Goal: Task Accomplishment & Management: Complete application form

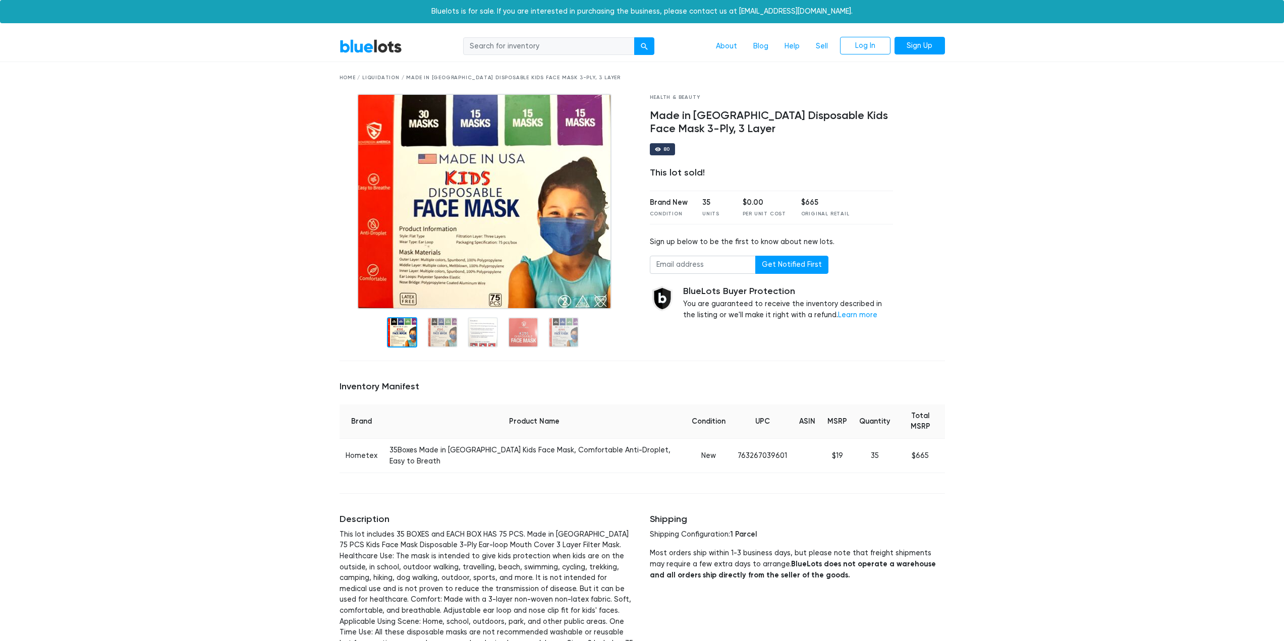
click at [381, 45] on link "BlueLots" at bounding box center [370, 46] width 63 height 15
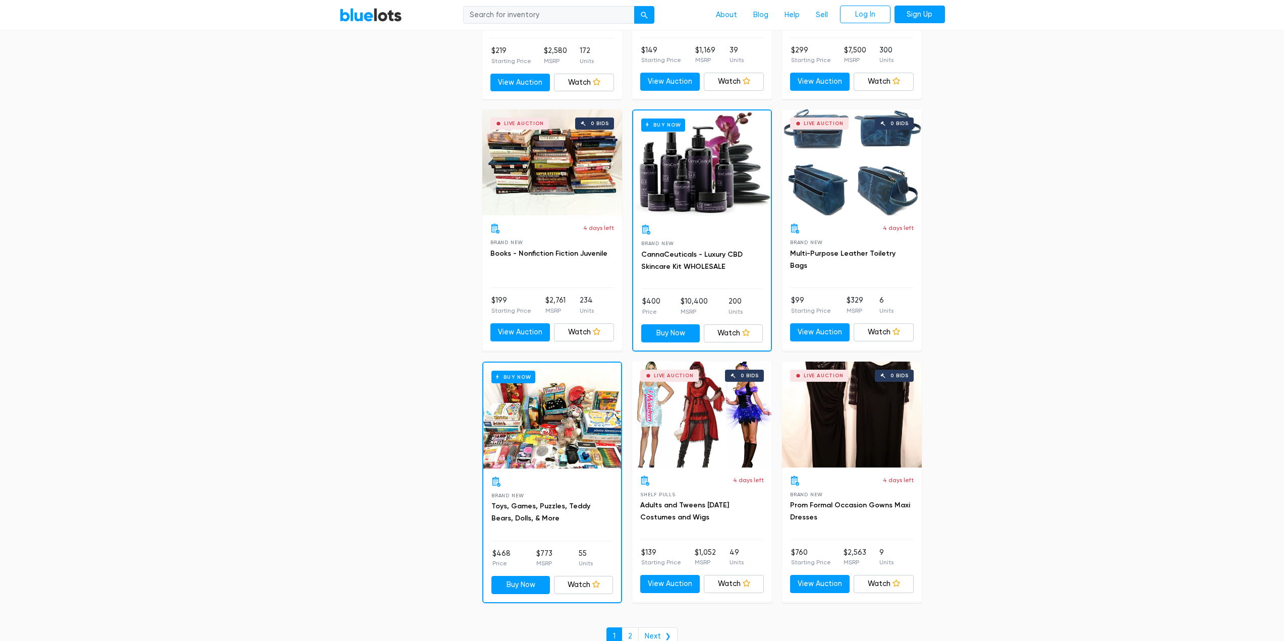
scroll to position [4183, 0]
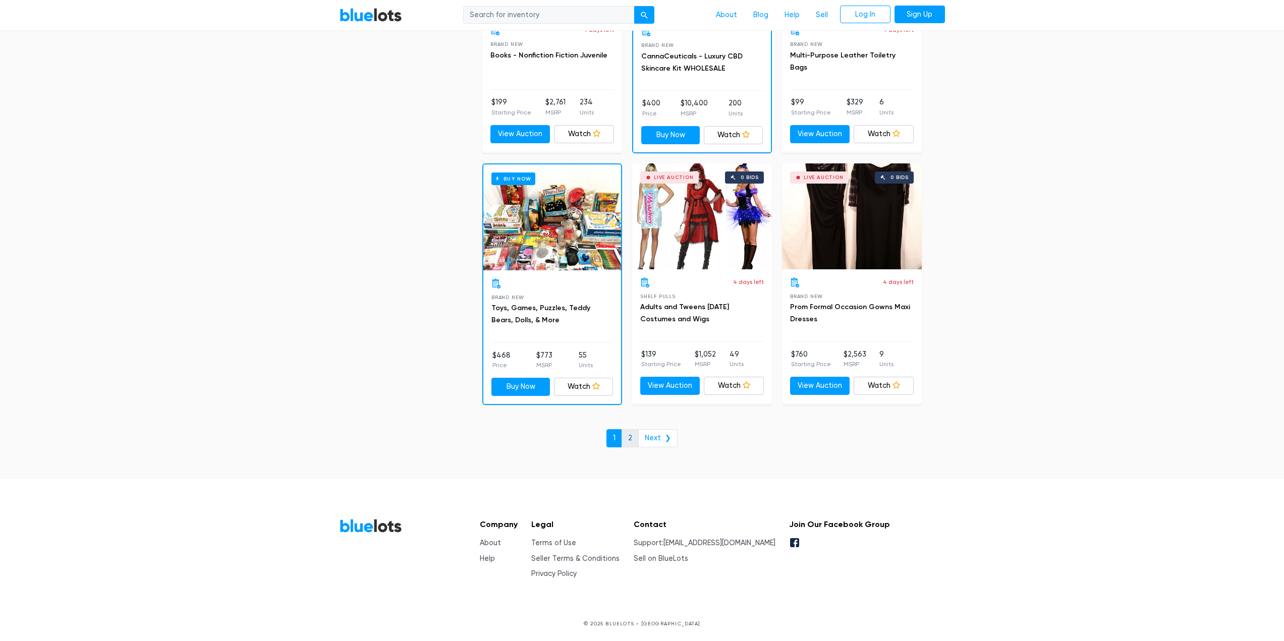
click at [630, 439] on link "2" at bounding box center [629, 438] width 17 height 18
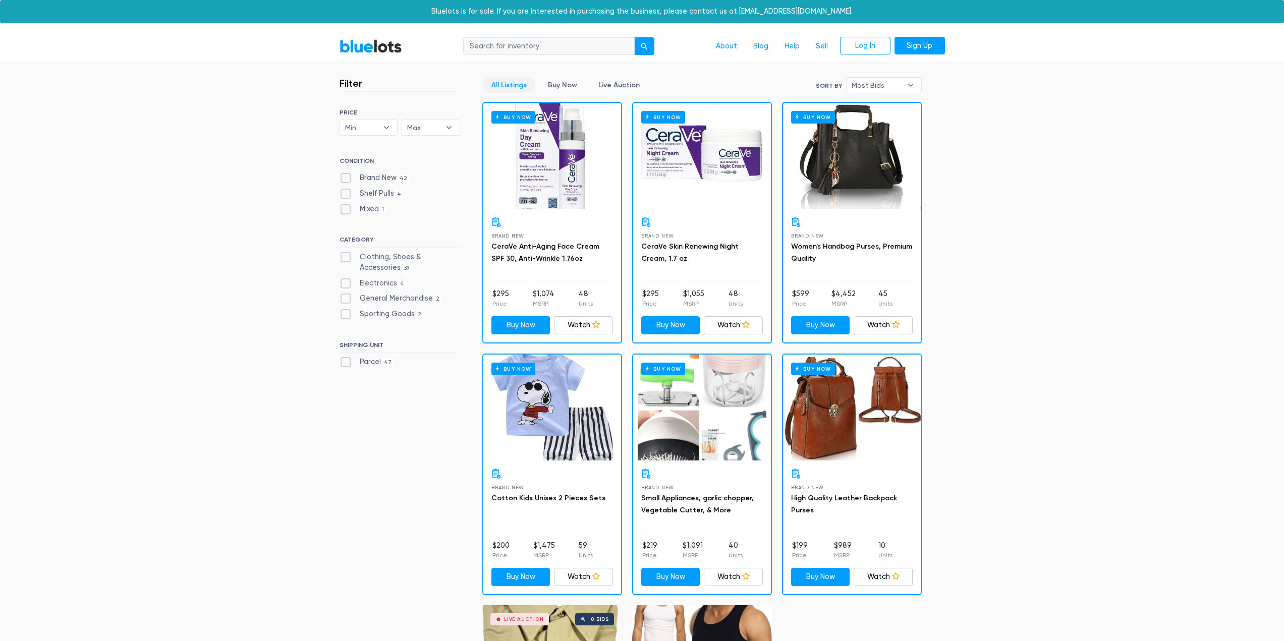
click at [521, 46] on input "search" at bounding box center [548, 46] width 171 height 18
type input "rug gripper"
click at [634, 37] on button "submit" at bounding box center [644, 46] width 20 height 18
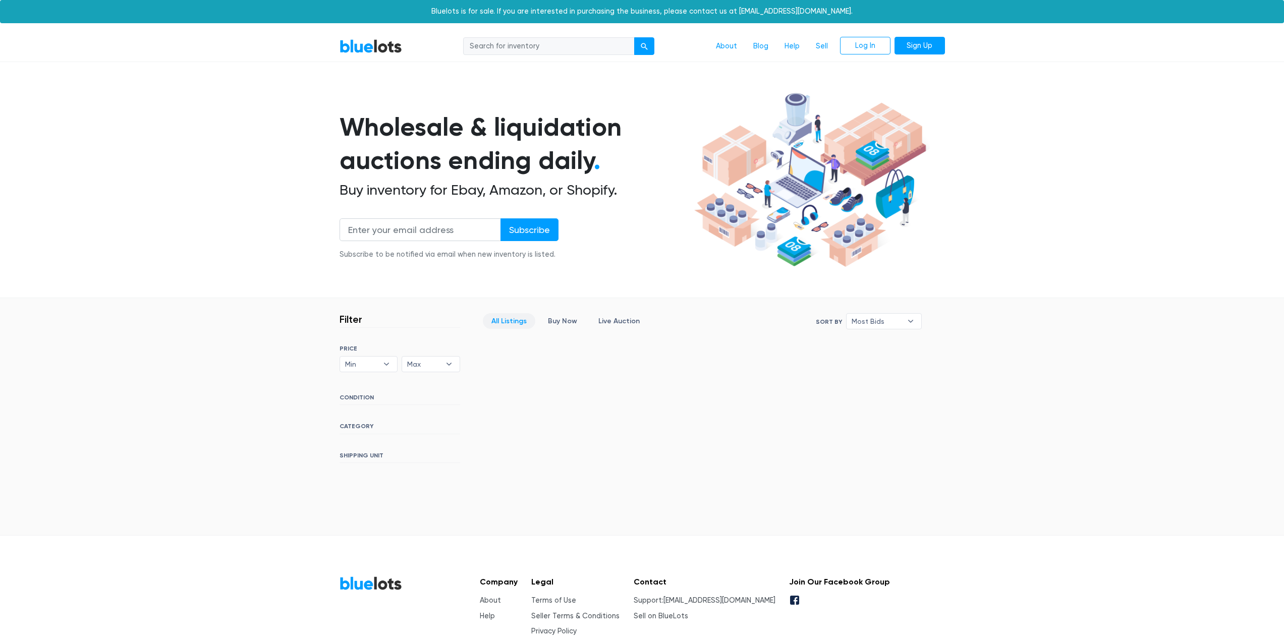
click at [361, 46] on link "BlueLots" at bounding box center [370, 46] width 63 height 15
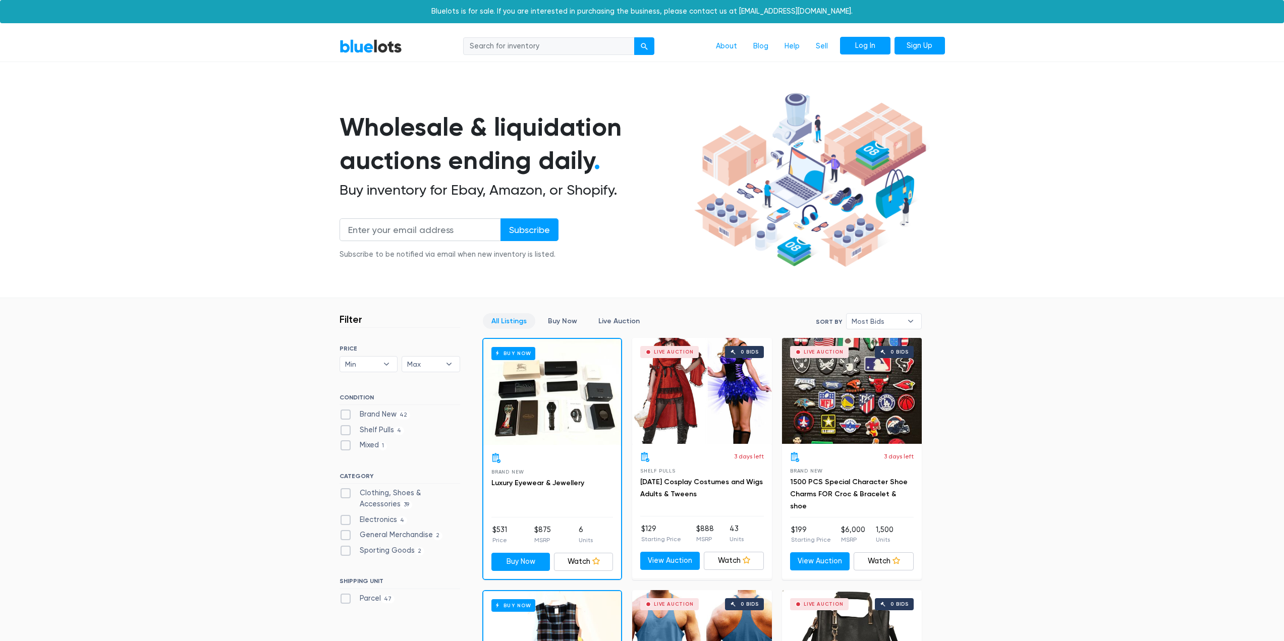
click at [861, 44] on link "Log In" at bounding box center [865, 46] width 50 height 18
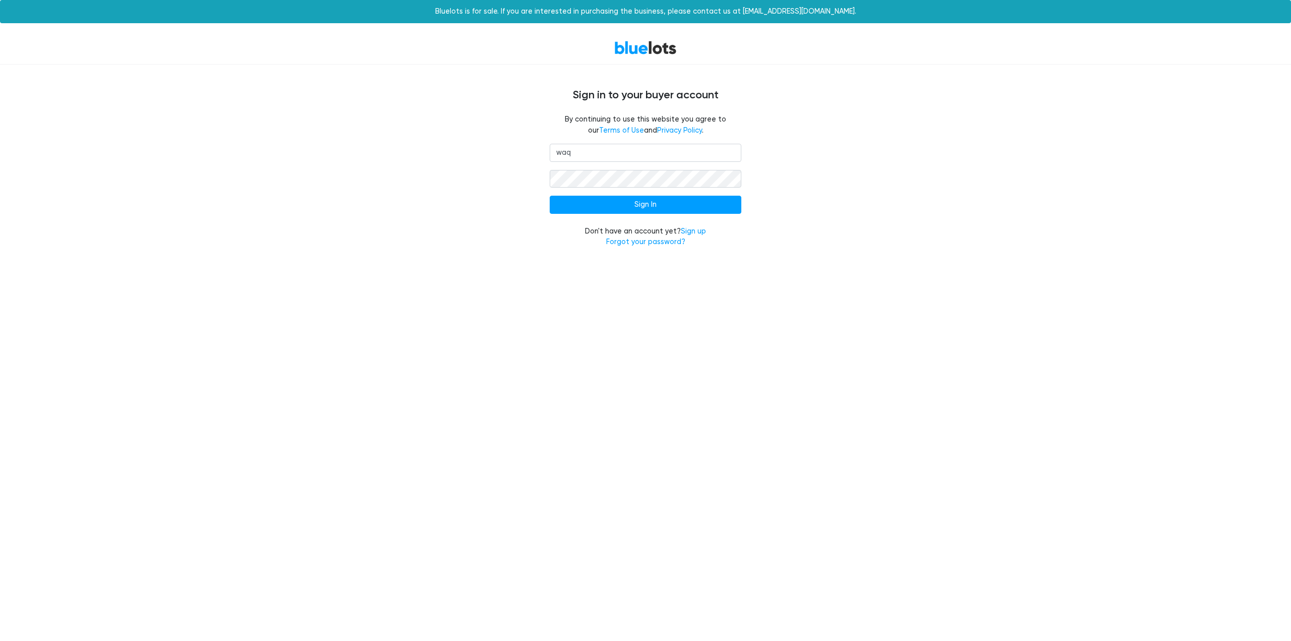
type input "[EMAIL_ADDRESS][DOMAIN_NAME]"
click at [550, 196] on input "Sign In" at bounding box center [646, 205] width 192 height 18
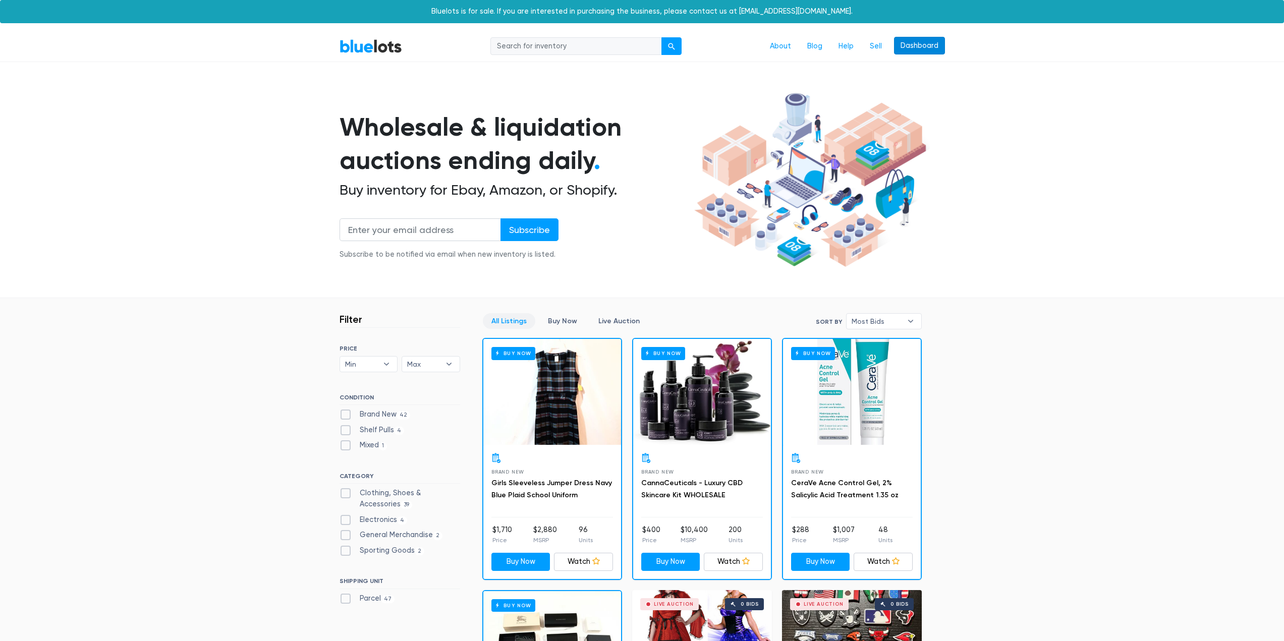
click at [926, 46] on link "Dashboard" at bounding box center [919, 46] width 51 height 18
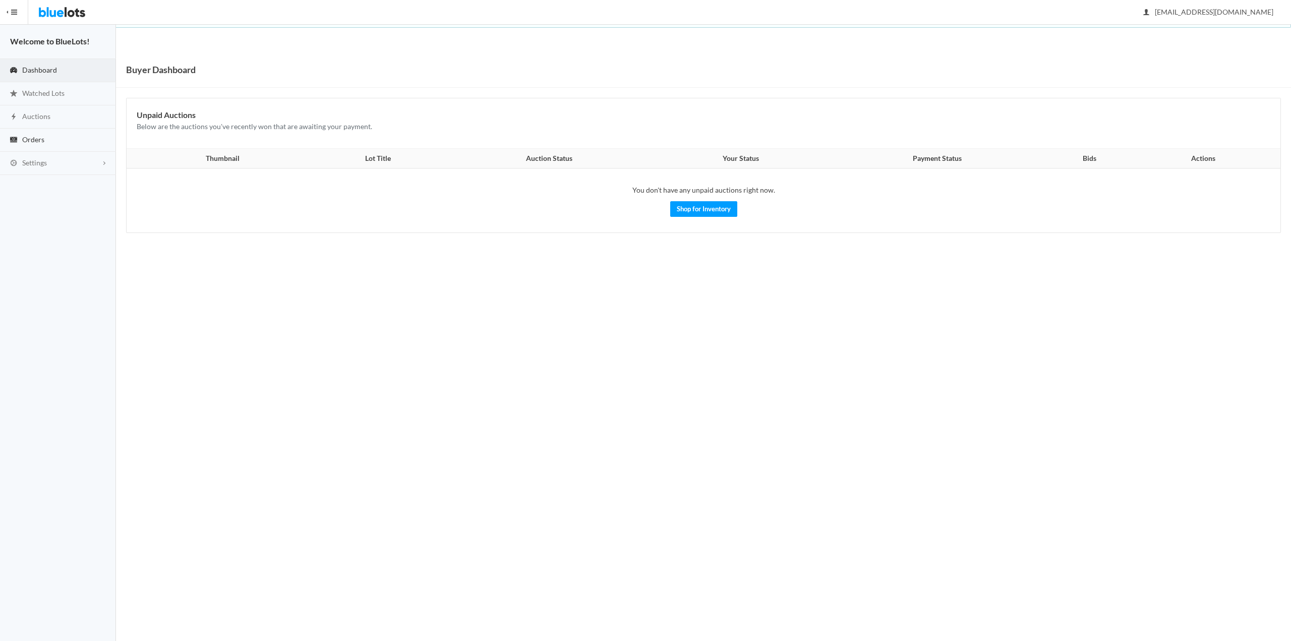
click at [34, 141] on span "Orders" at bounding box center [33, 139] width 22 height 9
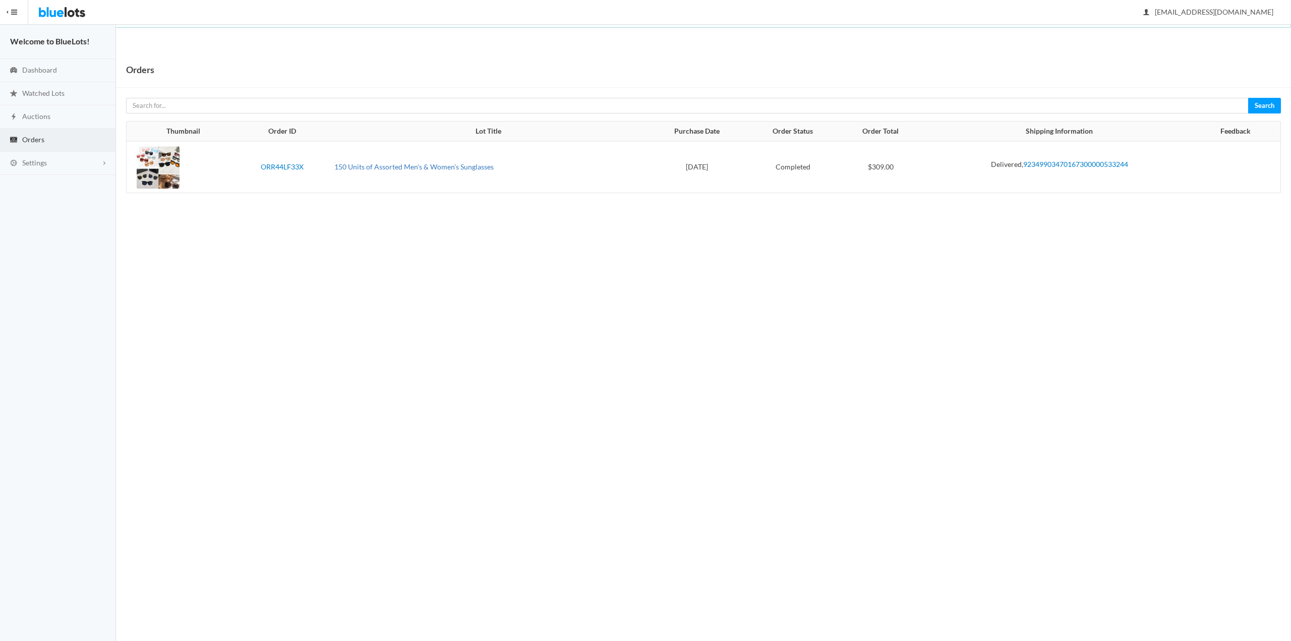
click at [400, 167] on link "150 Units of Assorted Men's & Women's Sunglasses" at bounding box center [413, 166] width 159 height 9
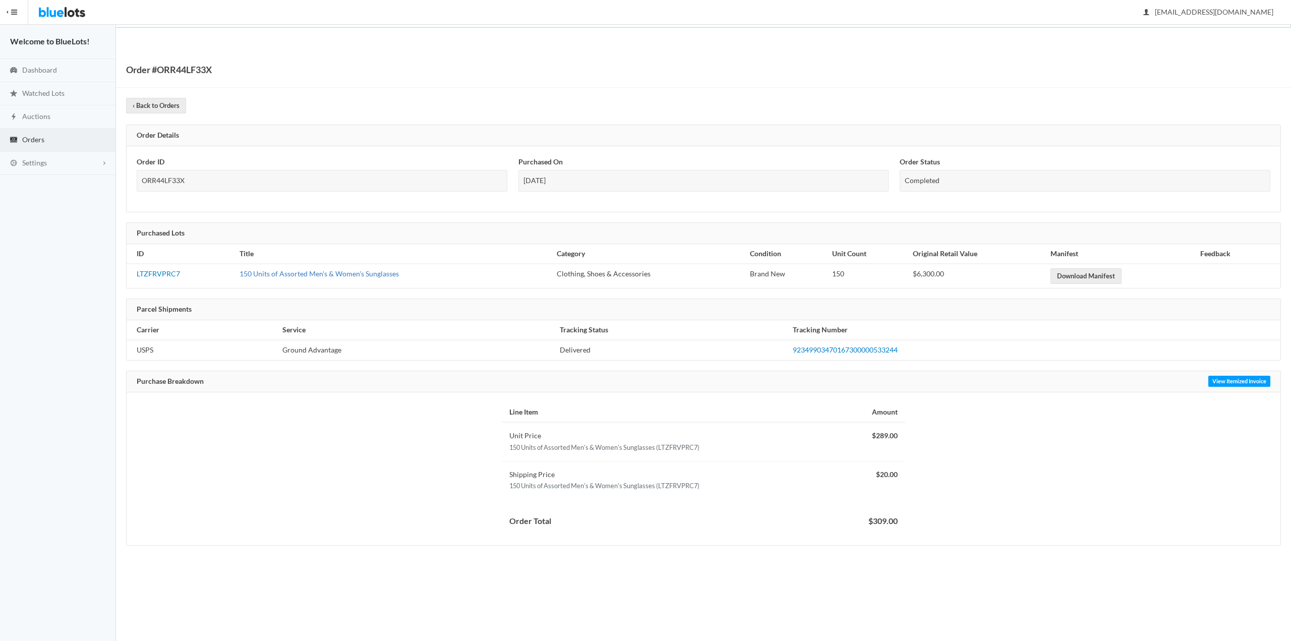
click at [283, 275] on link "150 Units of Assorted Men's & Women's Sunglasses" at bounding box center [319, 273] width 159 height 9
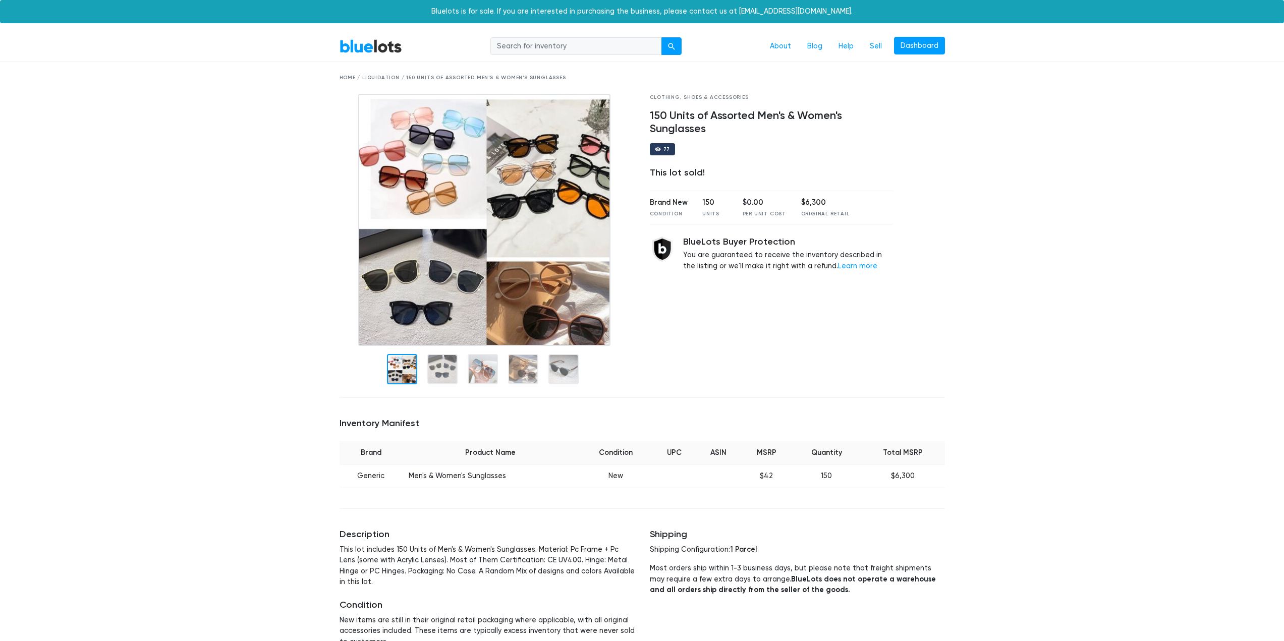
click at [442, 159] on img at bounding box center [484, 220] width 252 height 252
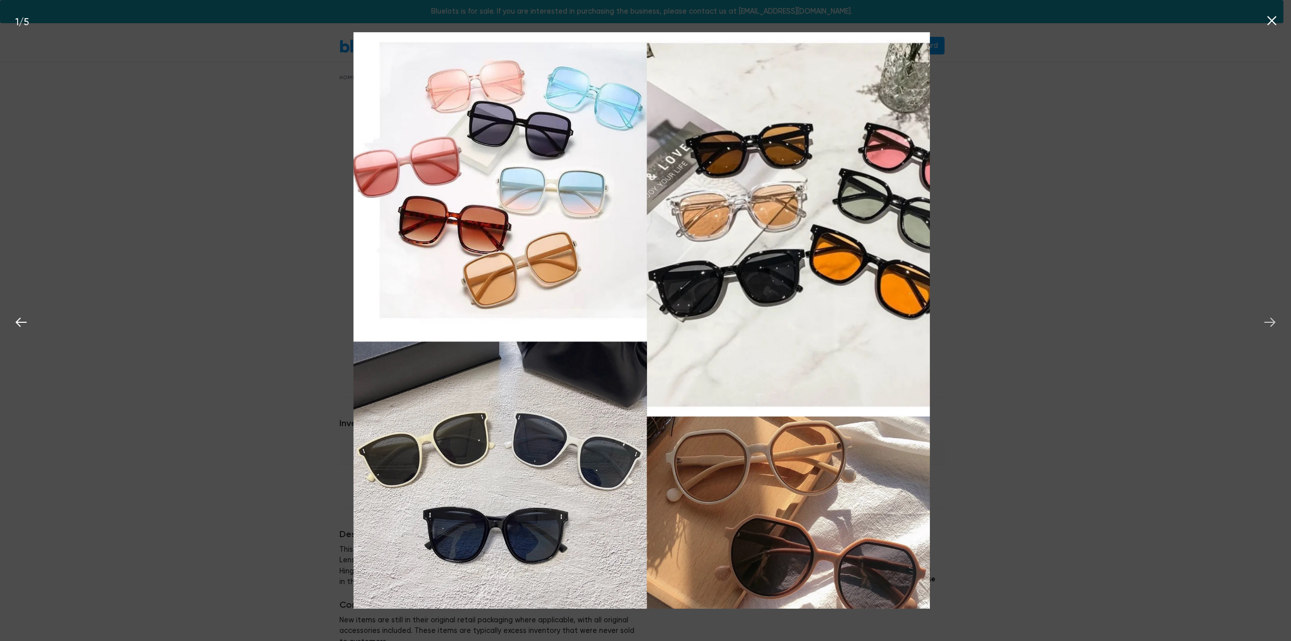
click at [1270, 323] on icon at bounding box center [1269, 322] width 15 height 15
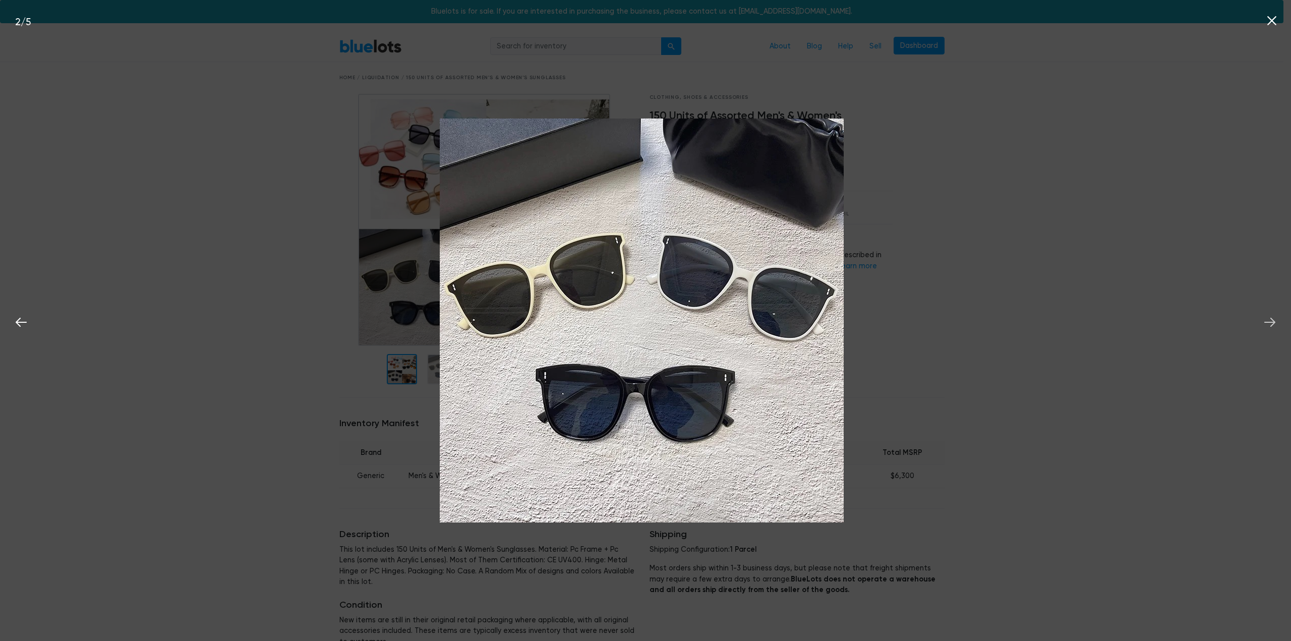
click at [1270, 321] on icon at bounding box center [1269, 322] width 15 height 15
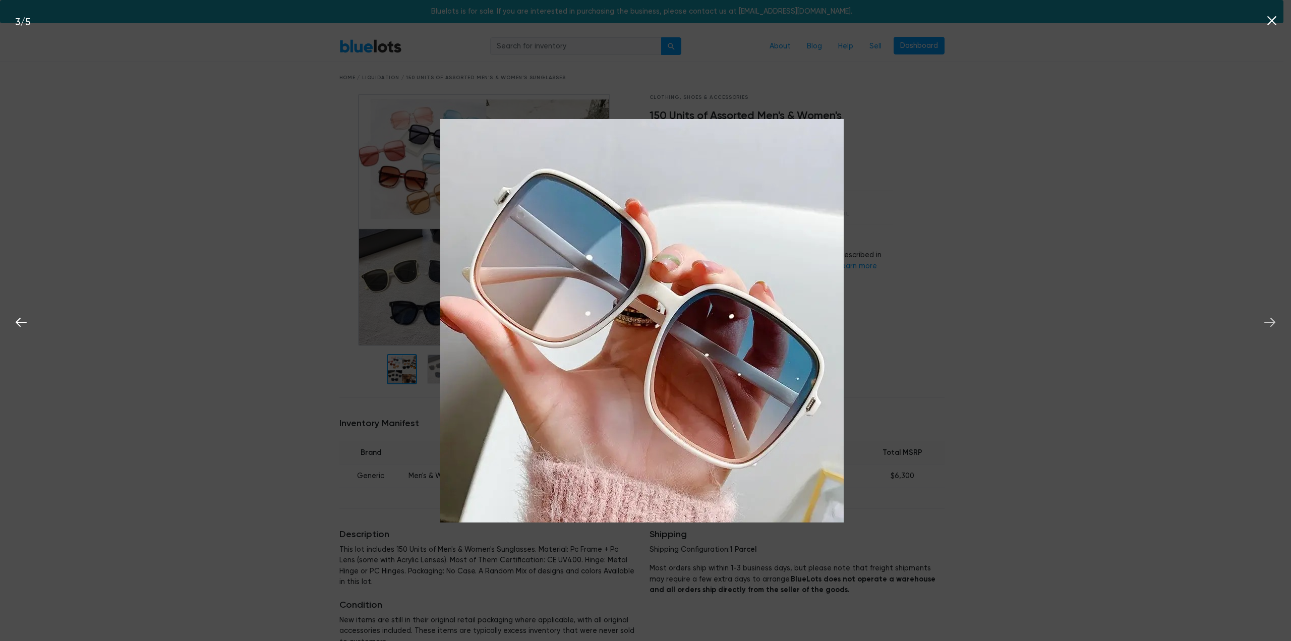
click at [1266, 321] on icon at bounding box center [1269, 322] width 15 height 15
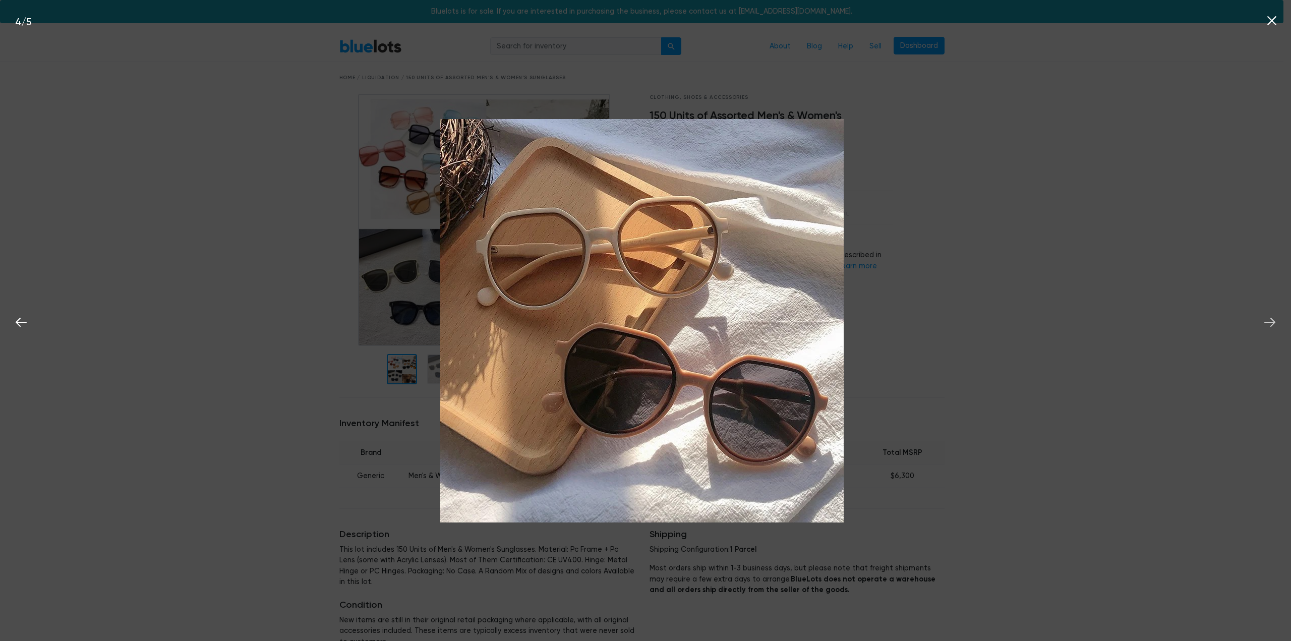
click at [1271, 318] on icon at bounding box center [1269, 322] width 11 height 9
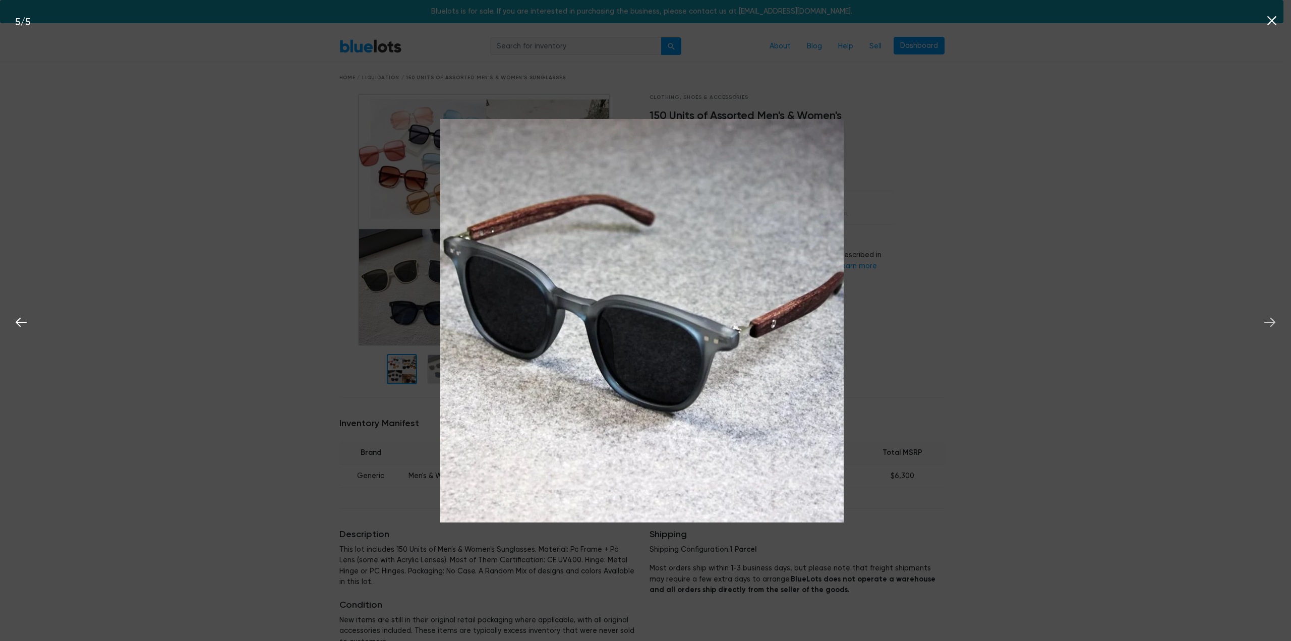
click at [1272, 319] on icon at bounding box center [1269, 322] width 11 height 9
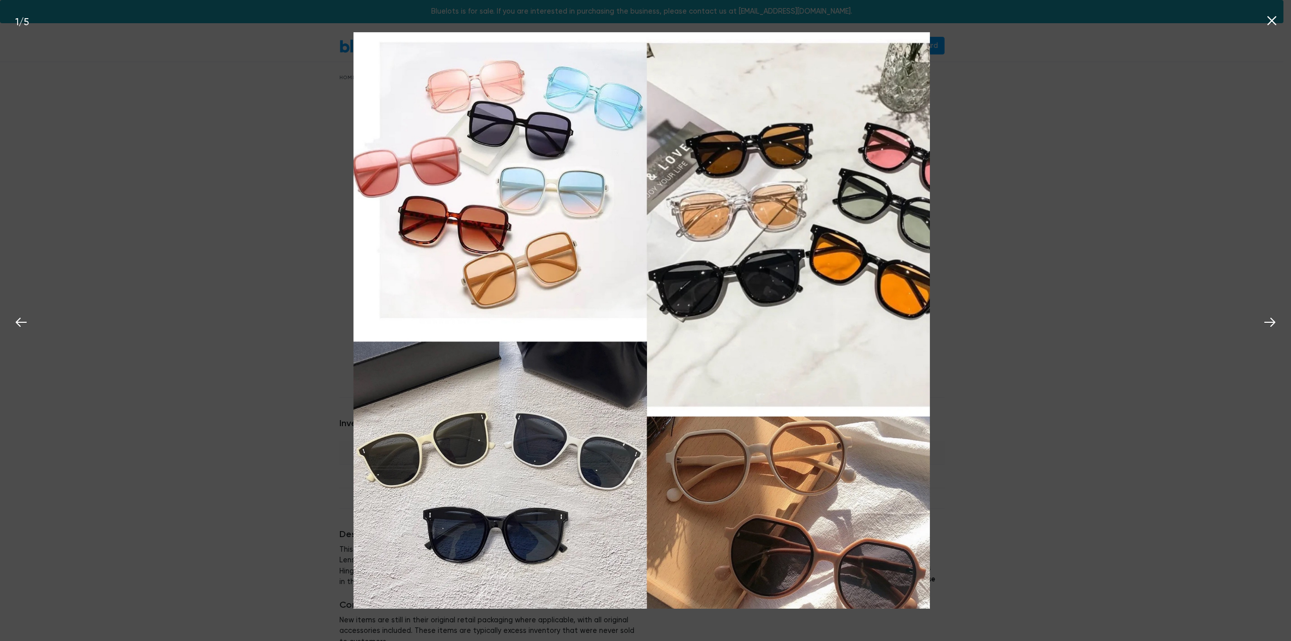
click at [1272, 18] on icon at bounding box center [1271, 20] width 15 height 15
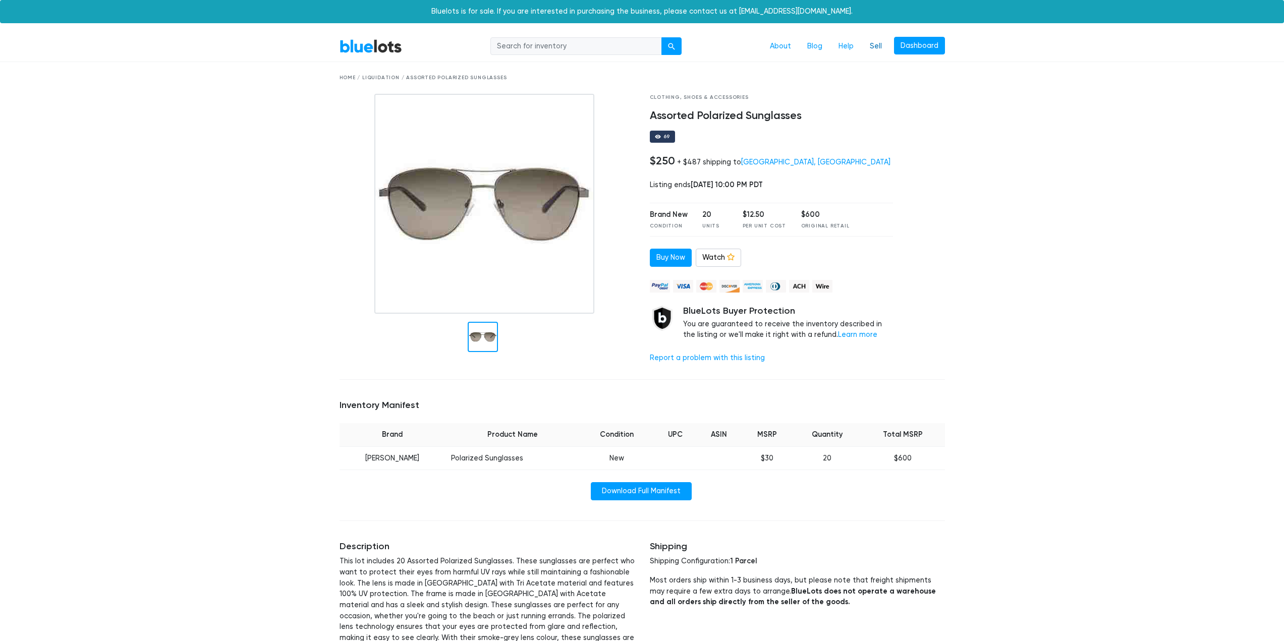
click at [880, 46] on link "Sell" at bounding box center [875, 46] width 28 height 19
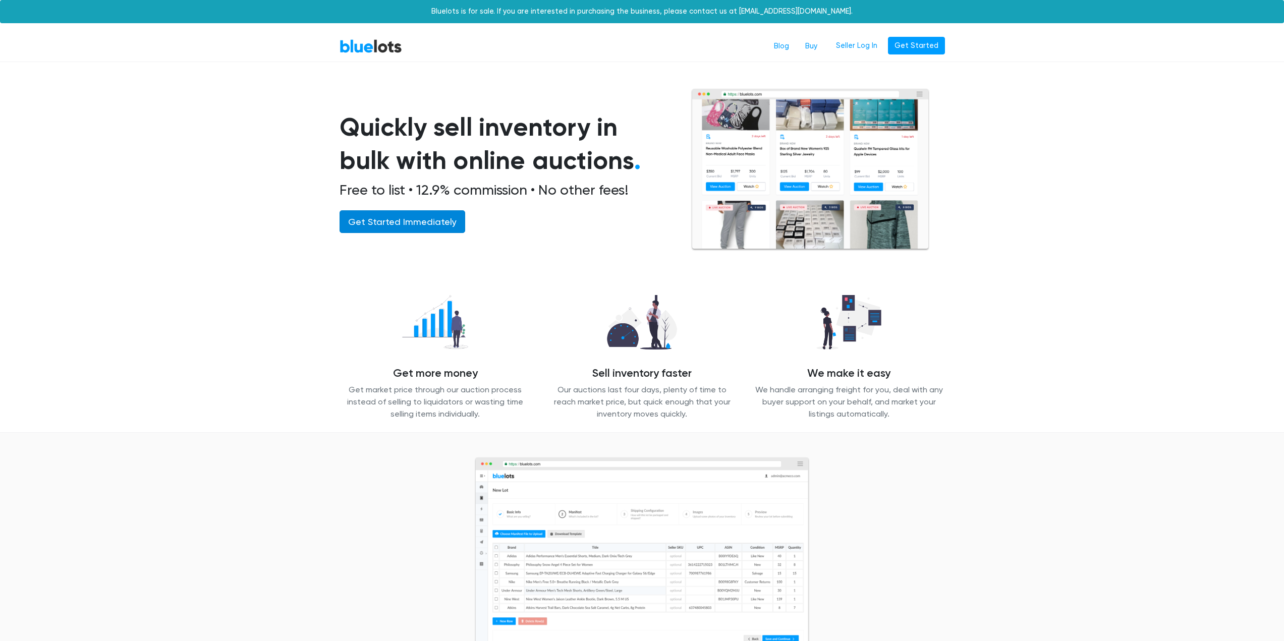
click at [419, 220] on link "Get Started Immediately" at bounding box center [402, 221] width 126 height 23
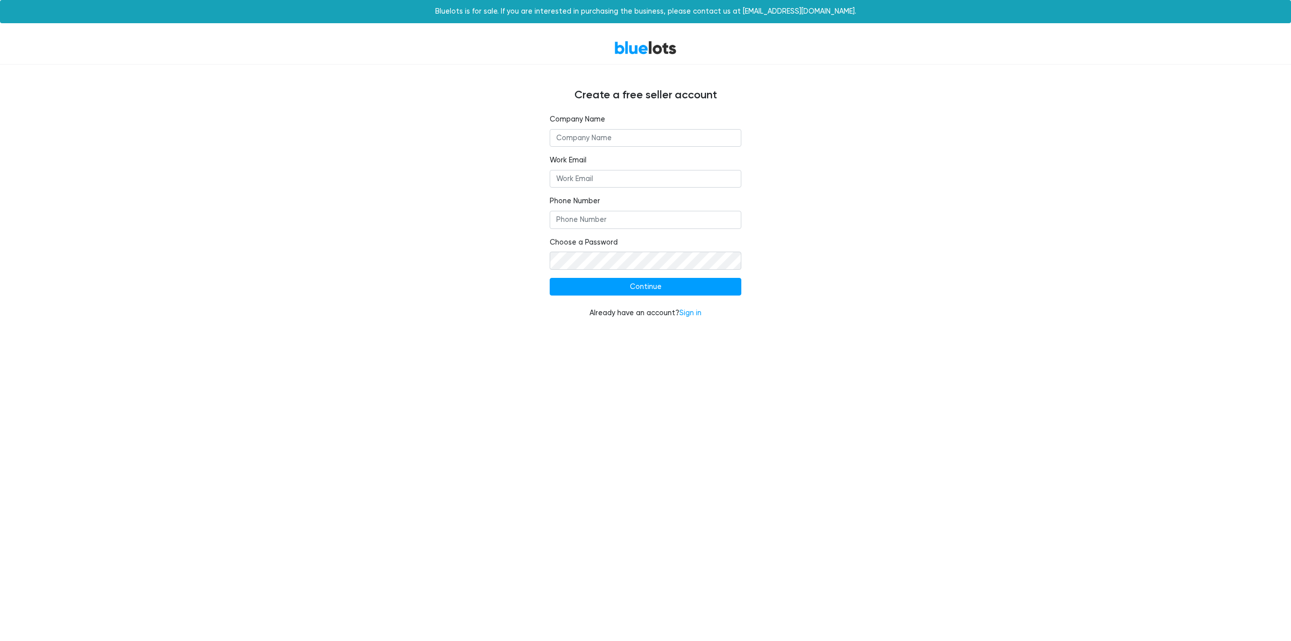
click at [574, 137] on input "text" at bounding box center [646, 138] width 192 height 18
click at [591, 132] on input "text" at bounding box center [646, 138] width 192 height 18
type input "Seller Cure LLC"
click at [588, 177] on input "Work Email" at bounding box center [646, 179] width 192 height 18
click at [598, 181] on input "Work Email" at bounding box center [646, 179] width 192 height 18
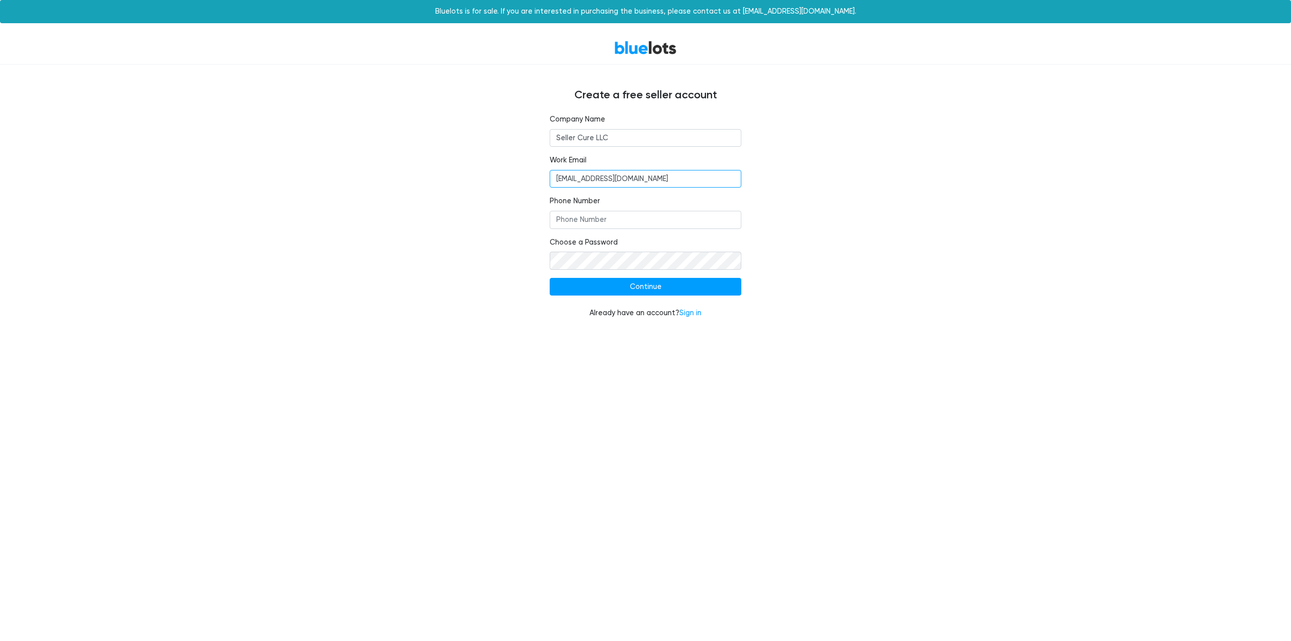
type input "Sellercure2025@gmail.com"
click at [599, 221] on input "Phone Number" at bounding box center [646, 220] width 192 height 18
type input "5305656654"
click at [661, 286] on input "Continue" at bounding box center [646, 287] width 192 height 18
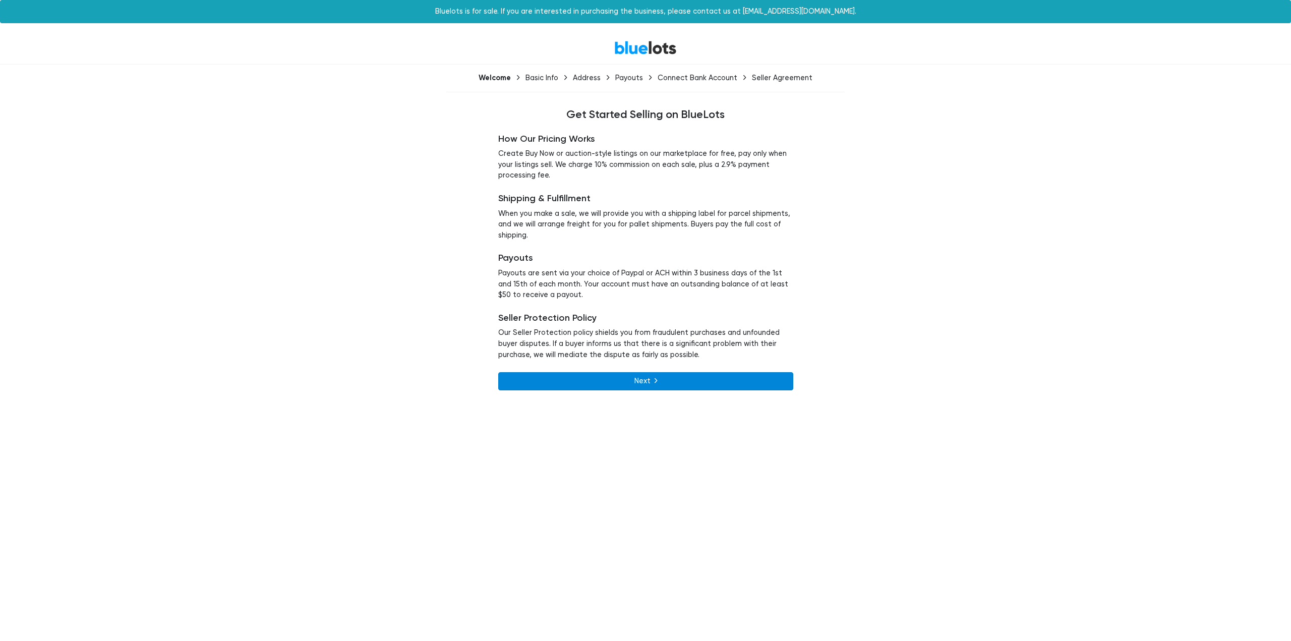
click at [652, 379] on link "Next" at bounding box center [645, 381] width 295 height 18
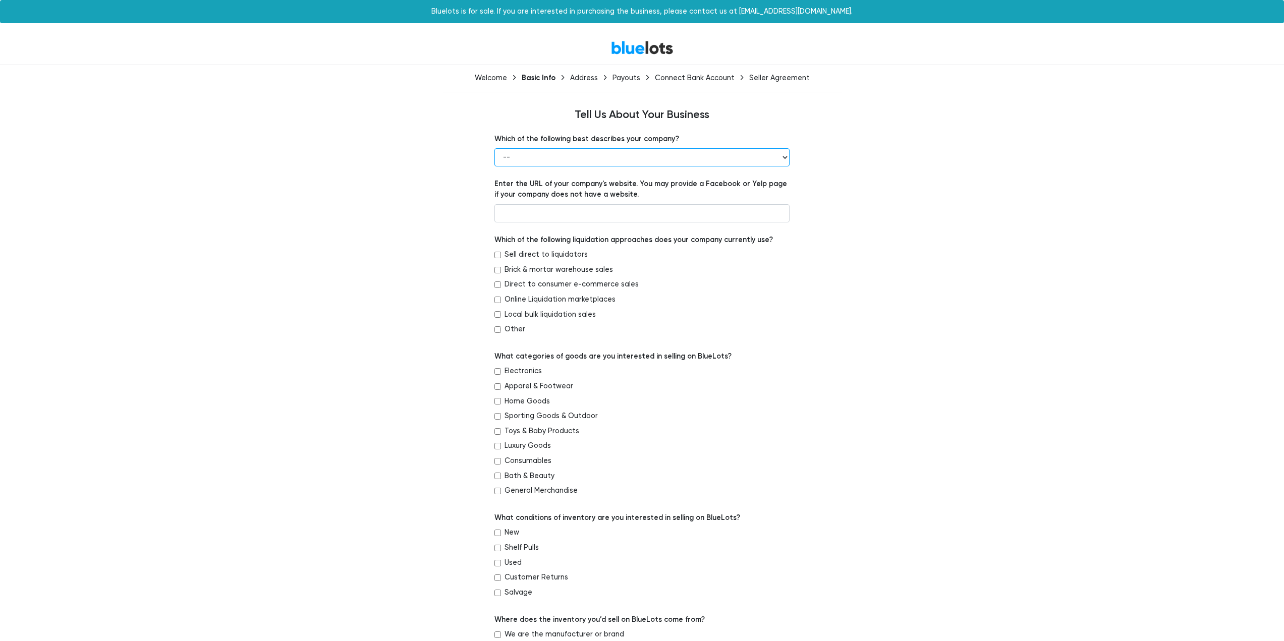
click at [786, 156] on select "-- Retailer Wholesaler Brand or Manufacturer Liquidator 3PL Other" at bounding box center [641, 157] width 295 height 18
select select "Wholesaler"
click at [494, 148] on select "-- Retailer Wholesaler Brand or Manufacturer Liquidator 3PL Other" at bounding box center [641, 157] width 295 height 18
click at [448, 247] on div "Which of the following best describes your company? -- Retailer Wholesaler Bran…" at bounding box center [642, 561] width 620 height 854
click at [496, 387] on input "Apparel & Footwear" at bounding box center [497, 386] width 7 height 7
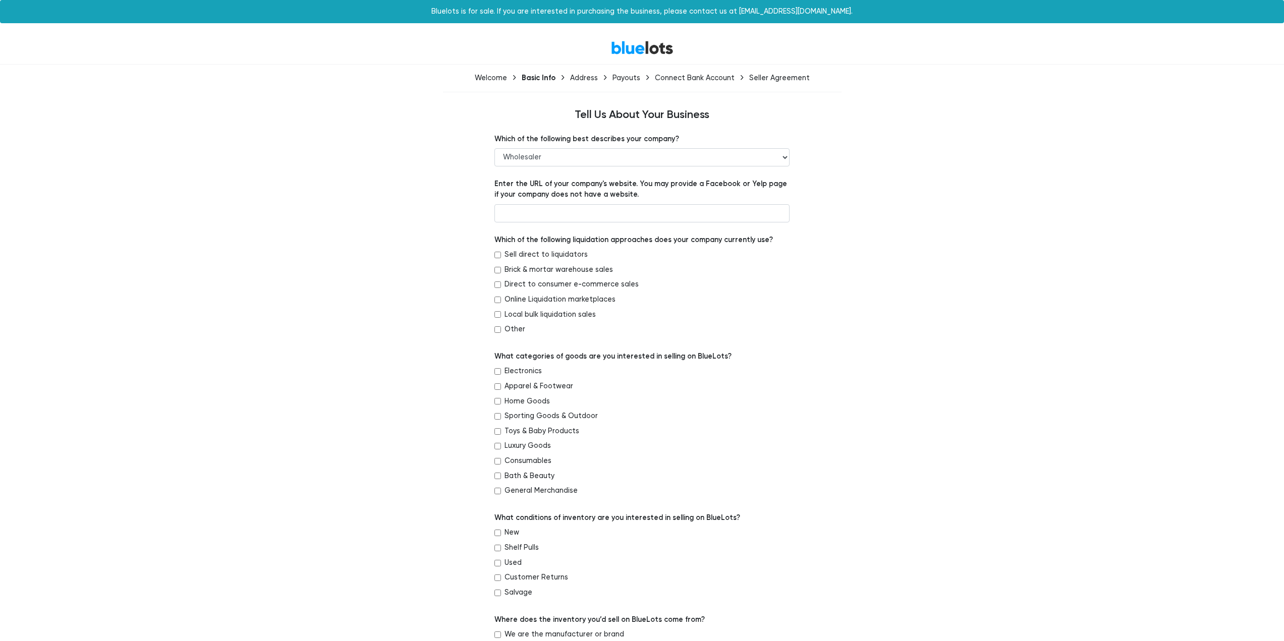
checkbox input "true"
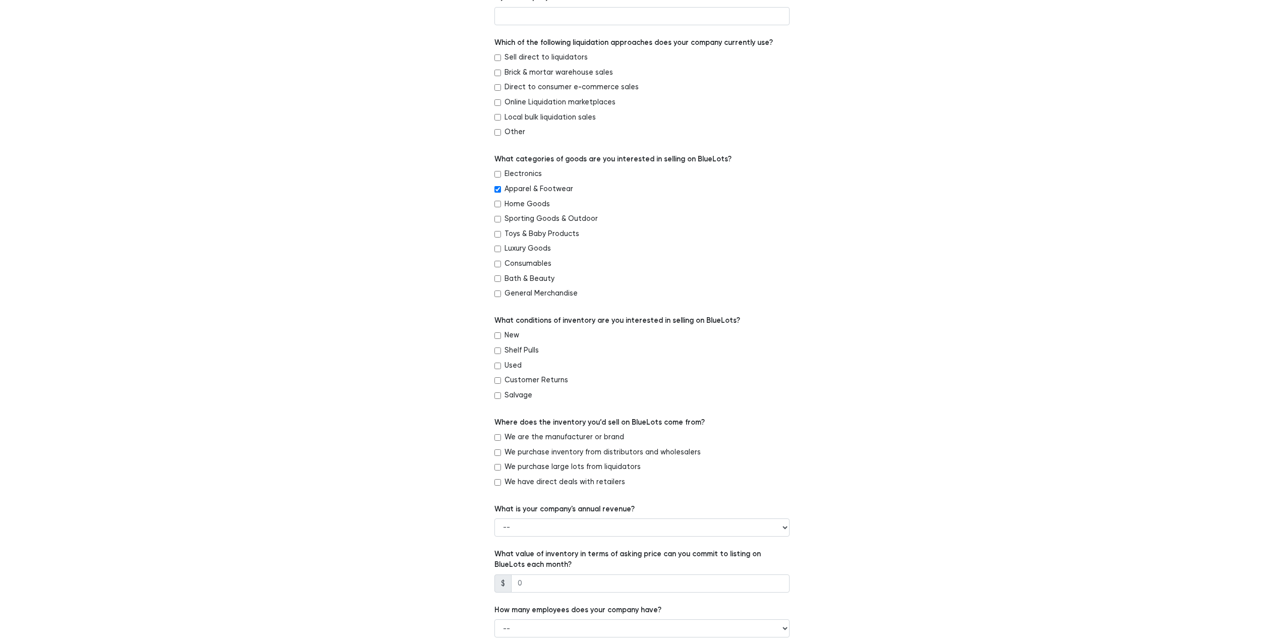
scroll to position [202, 0]
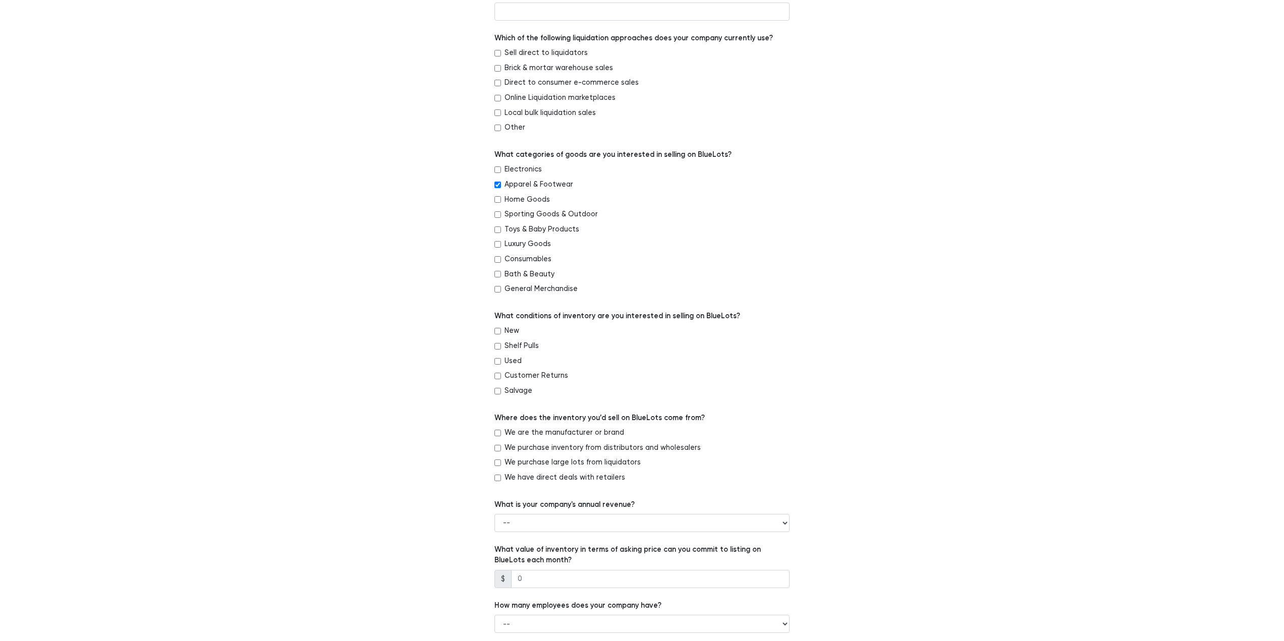
click at [495, 332] on input "New" at bounding box center [497, 331] width 7 height 7
checkbox input "true"
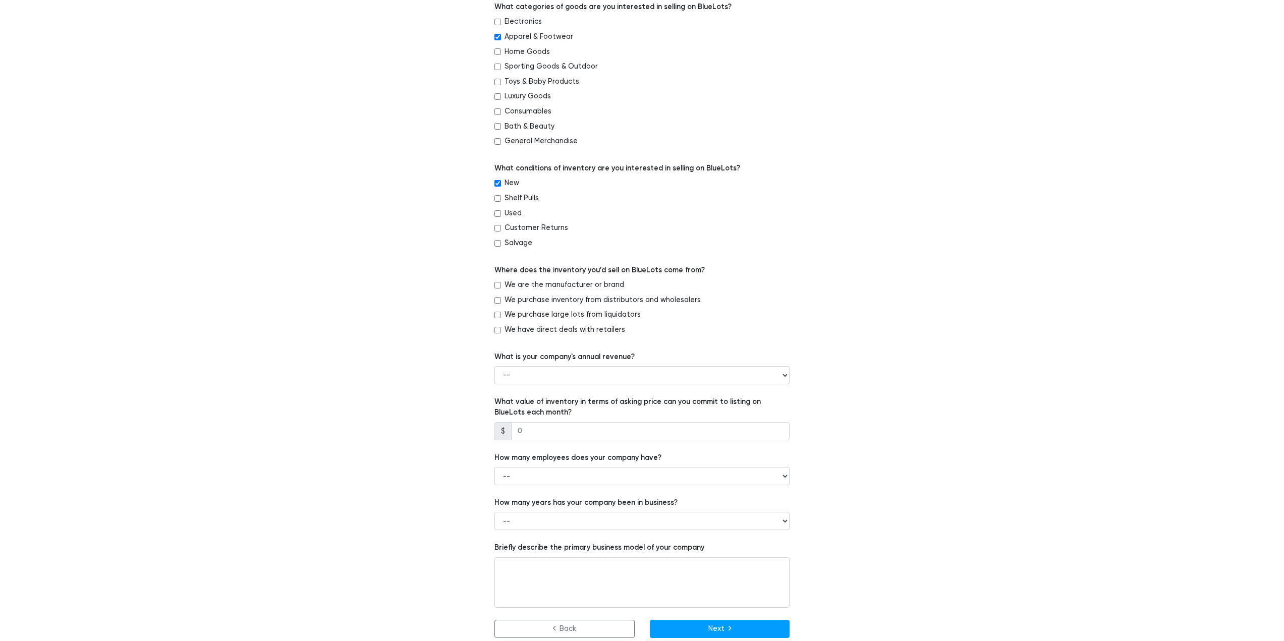
scroll to position [359, 0]
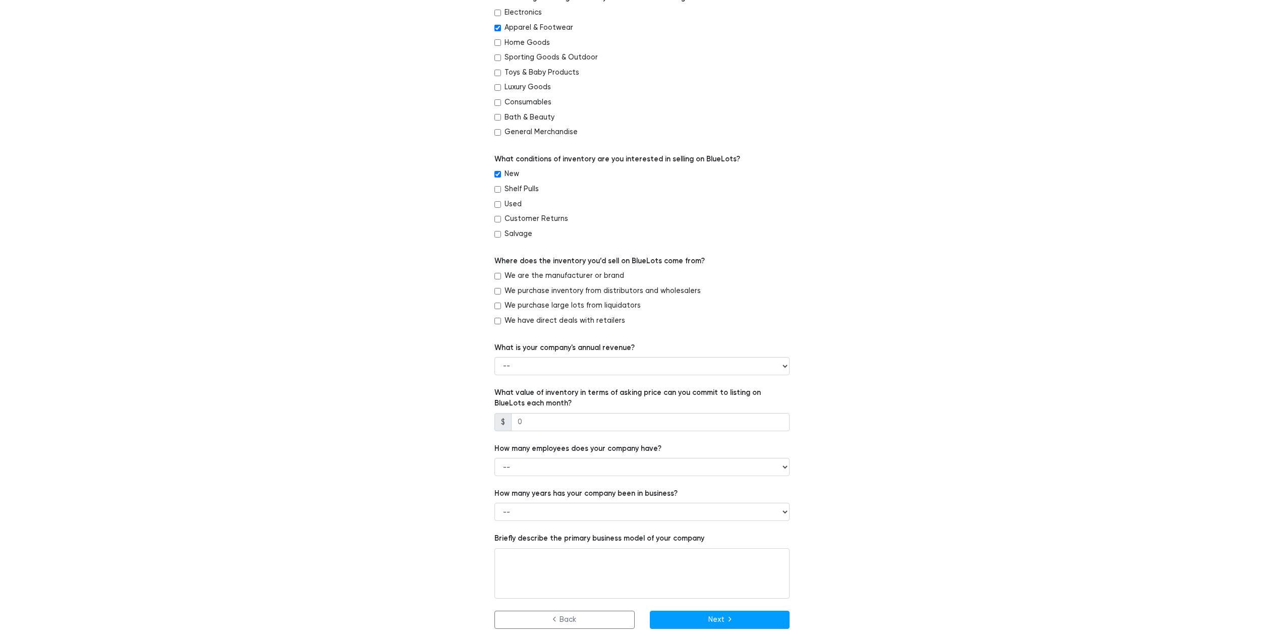
click at [495, 290] on input "We purchase inventory from distributors and wholesalers" at bounding box center [497, 291] width 7 height 7
checkbox input "true"
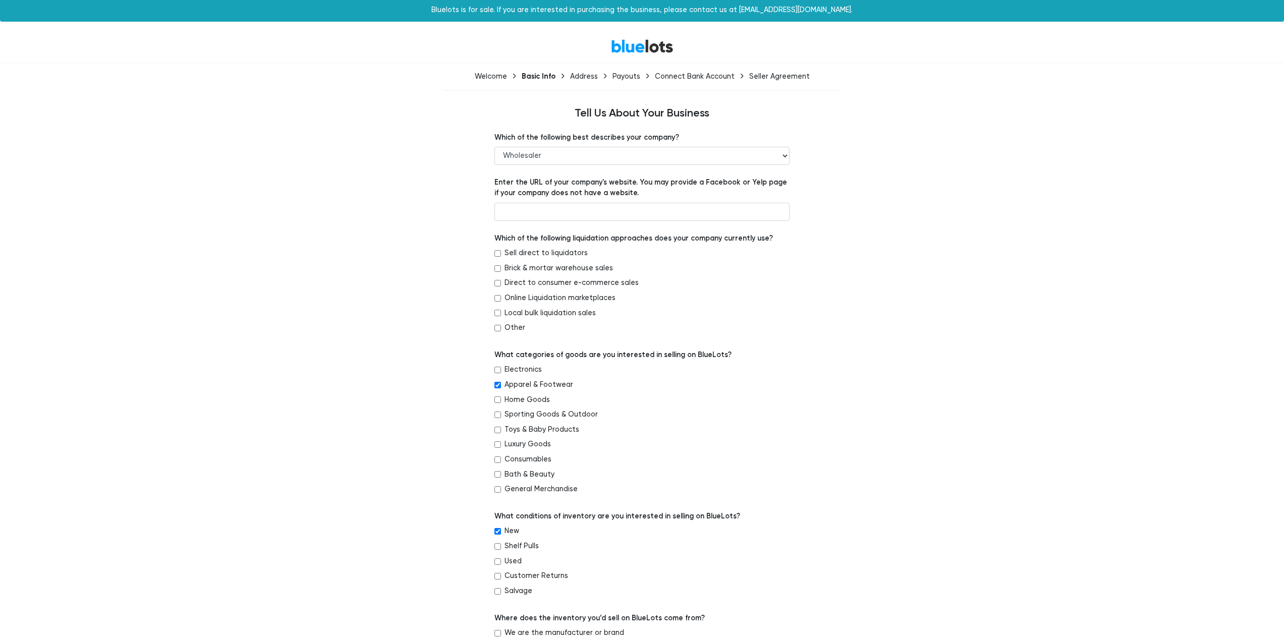
scroll to position [0, 0]
